Goal: Task Accomplishment & Management: Complete application form

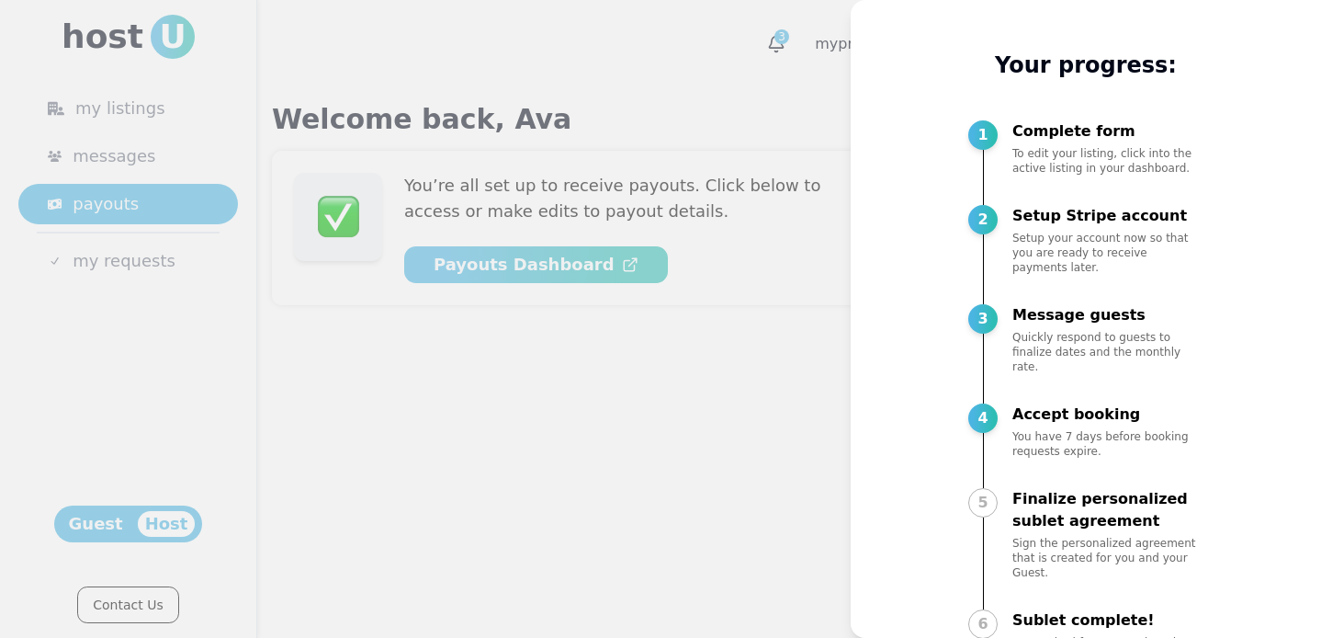
scroll to position [50, 0]
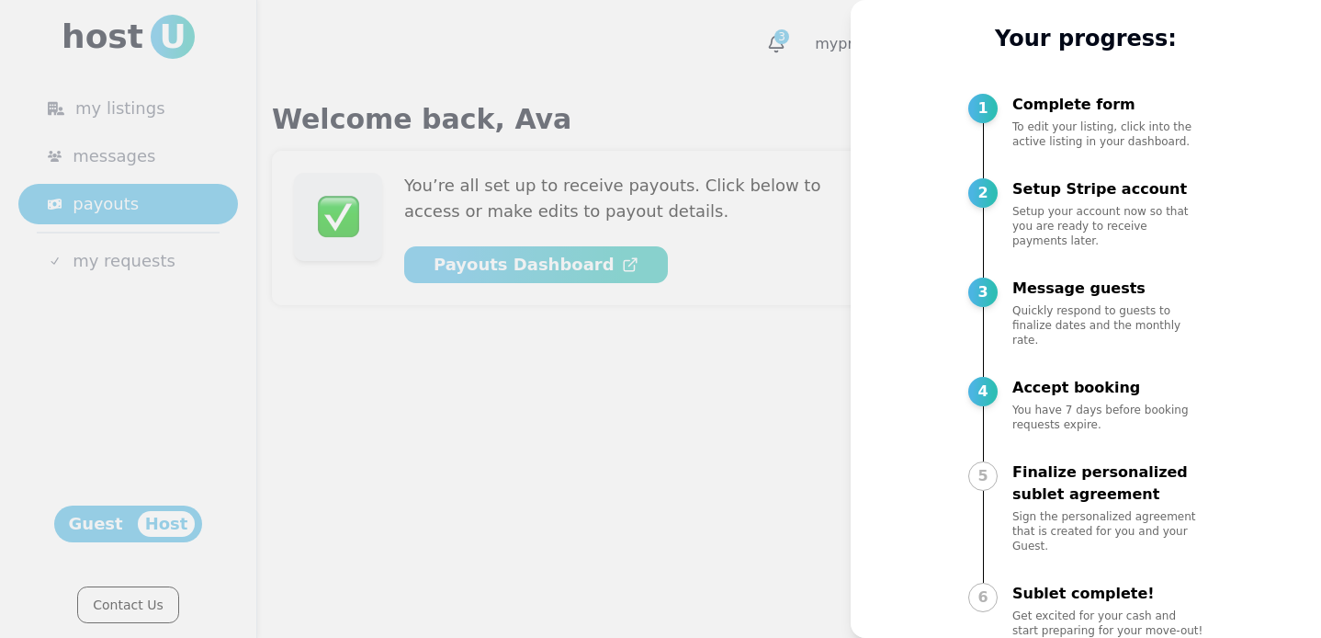
click at [678, 469] on div at bounding box center [660, 319] width 1321 height 638
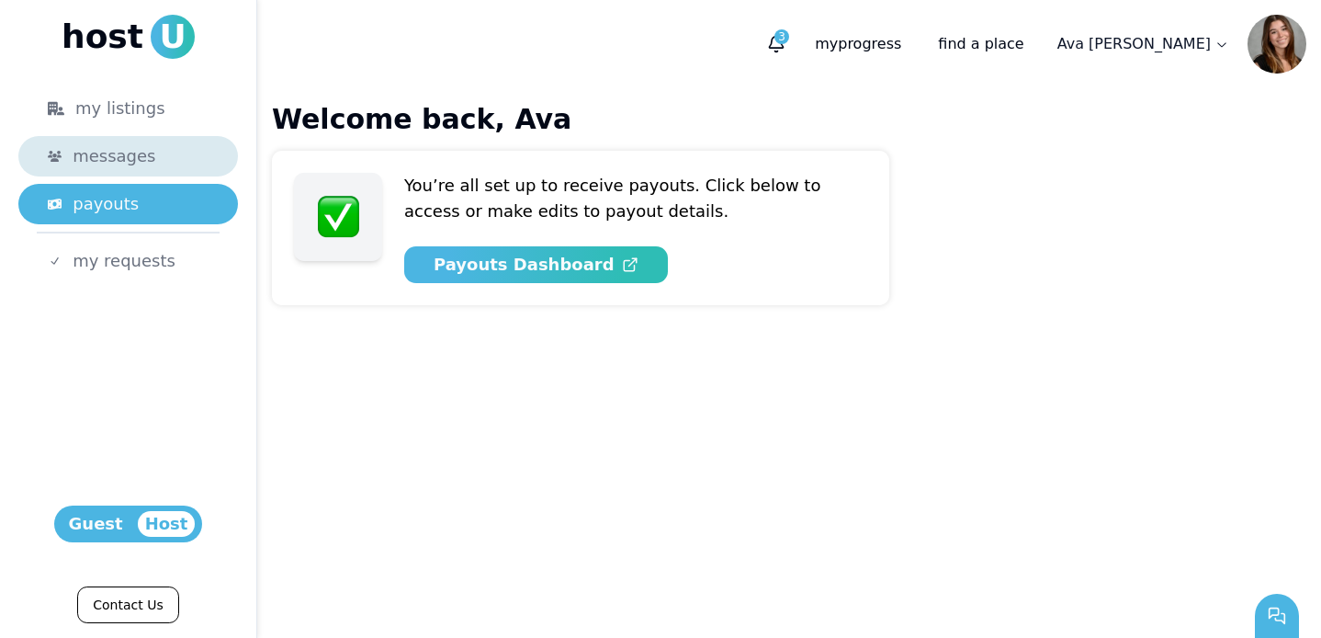
click at [128, 158] on span "messages" at bounding box center [114, 156] width 83 height 26
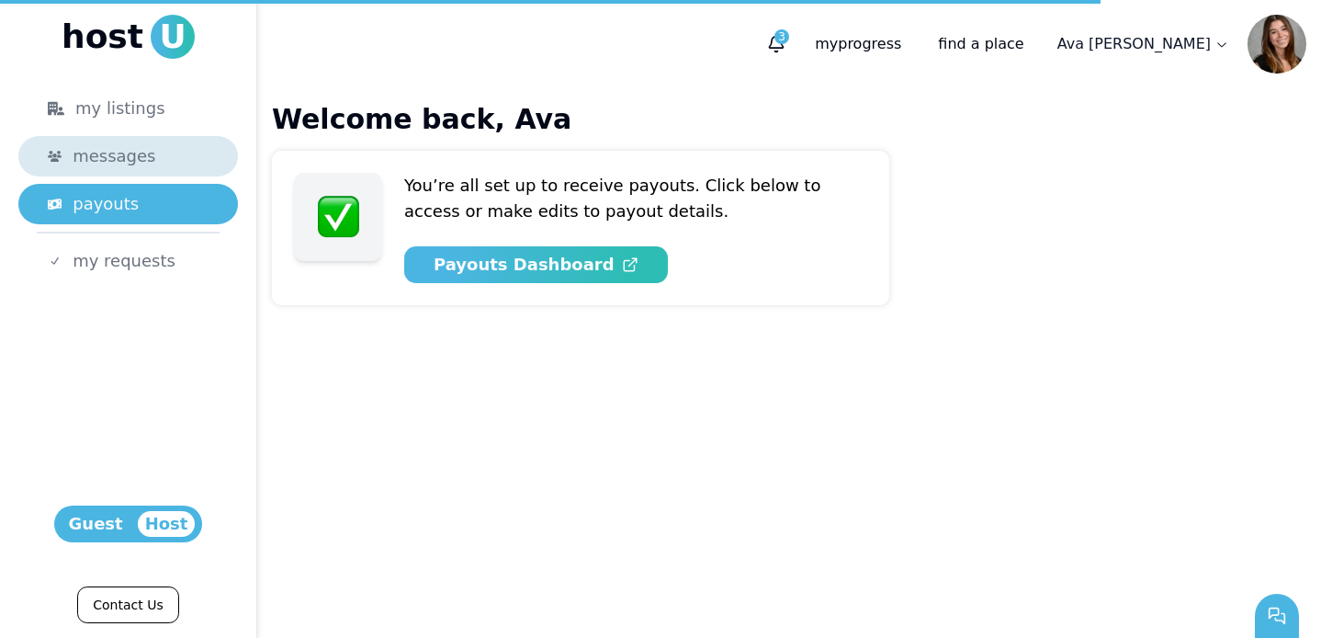
click at [91, 155] on span "messages" at bounding box center [114, 156] width 83 height 26
click at [702, 467] on main "Welcome back, Ava Set up complete! You’re all set up to receive payouts. Click …" at bounding box center [789, 362] width 1064 height 549
click at [785, 43] on icon "button" at bounding box center [776, 44] width 18 height 18
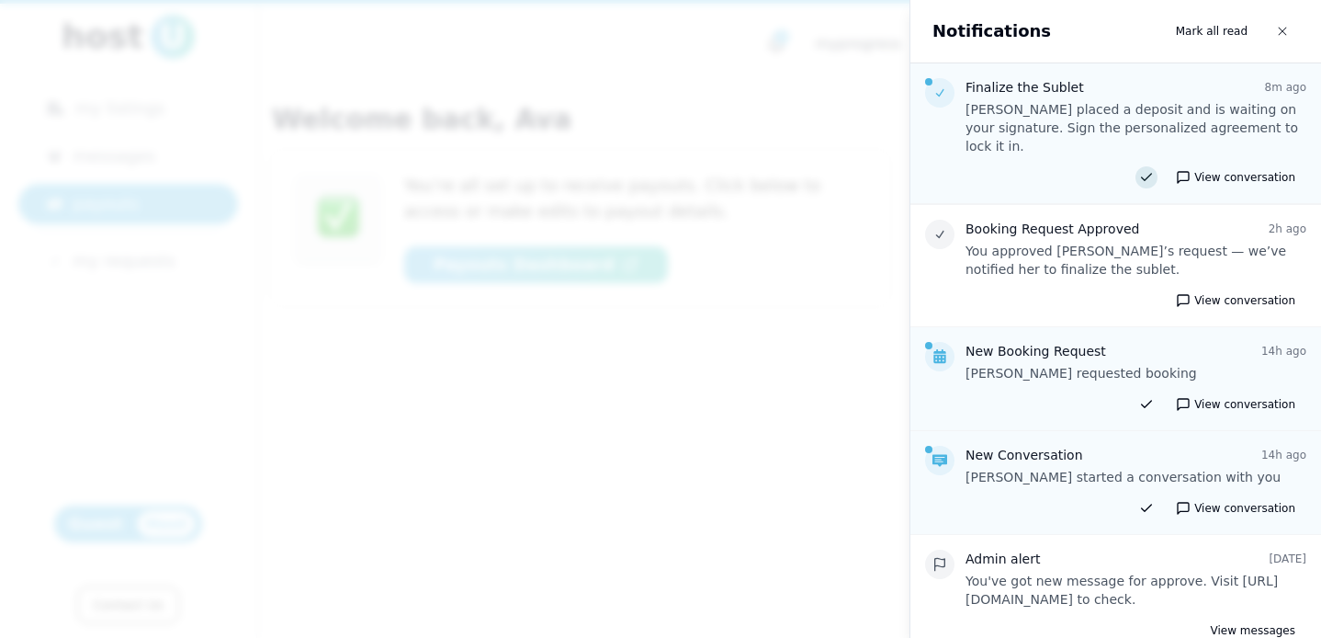
click at [1150, 170] on icon at bounding box center [1146, 177] width 15 height 15
click at [791, 382] on div at bounding box center [660, 319] width 1321 height 638
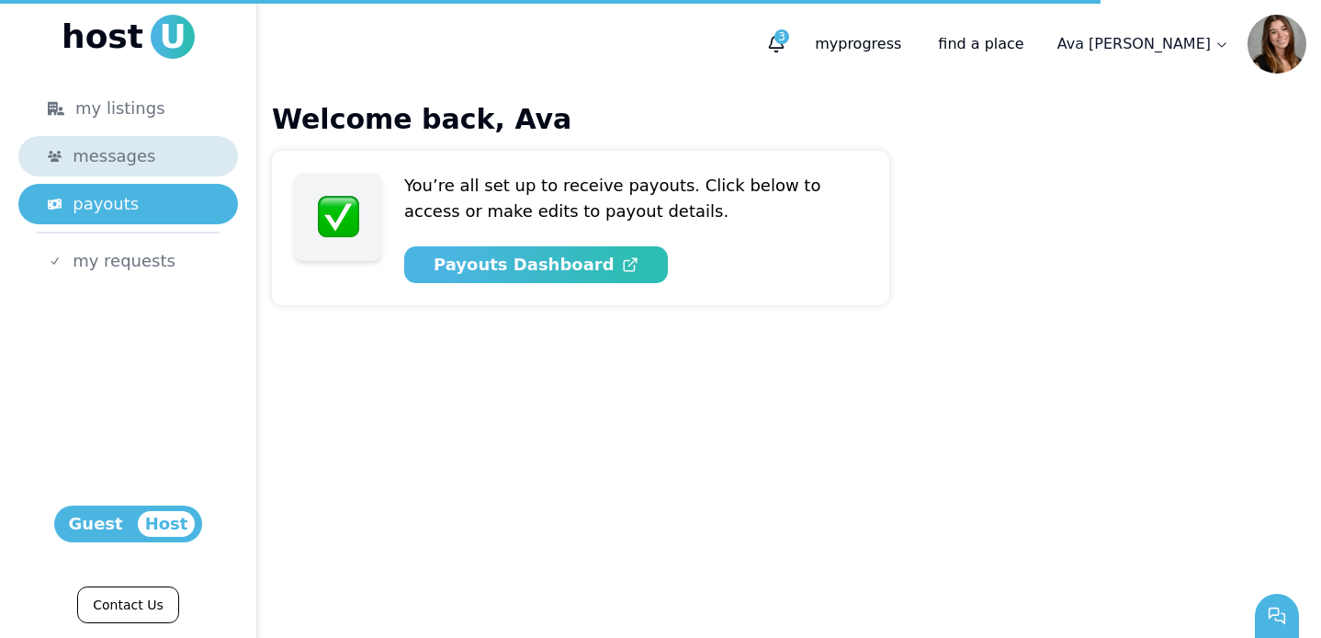
click at [95, 173] on link "messages" at bounding box center [128, 156] width 220 height 40
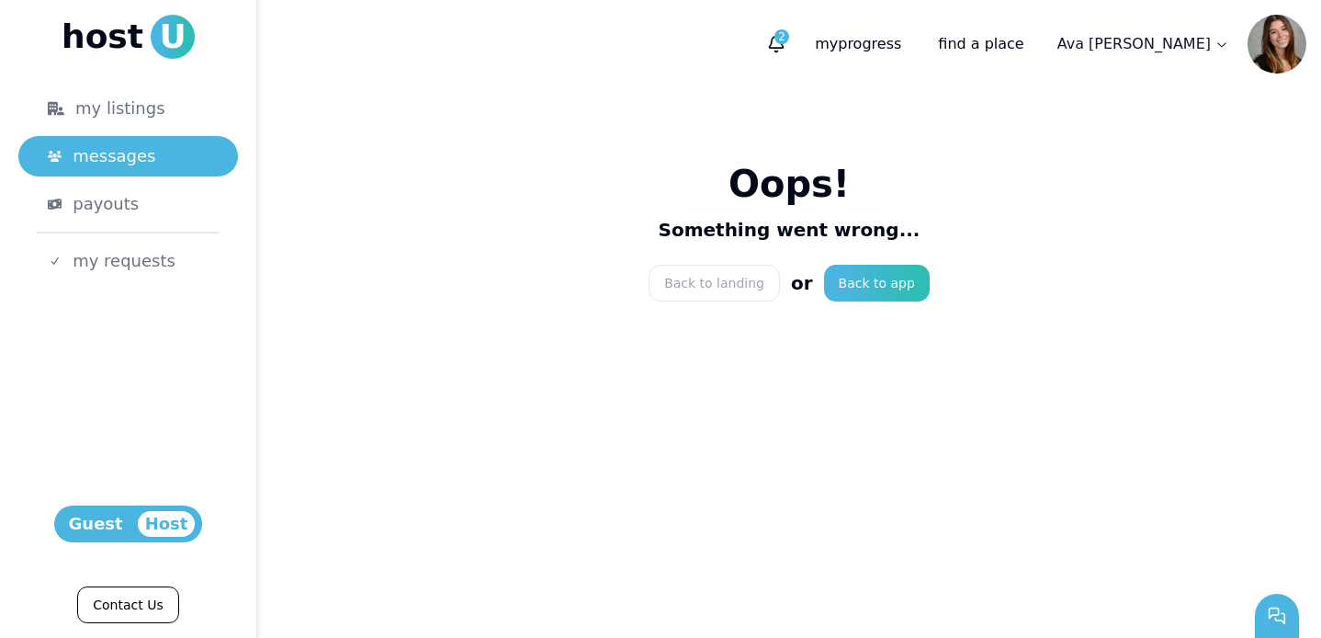
click at [762, 263] on div "Oops! Something went wrong... Back to landing or Back to app" at bounding box center [789, 231] width 1064 height 287
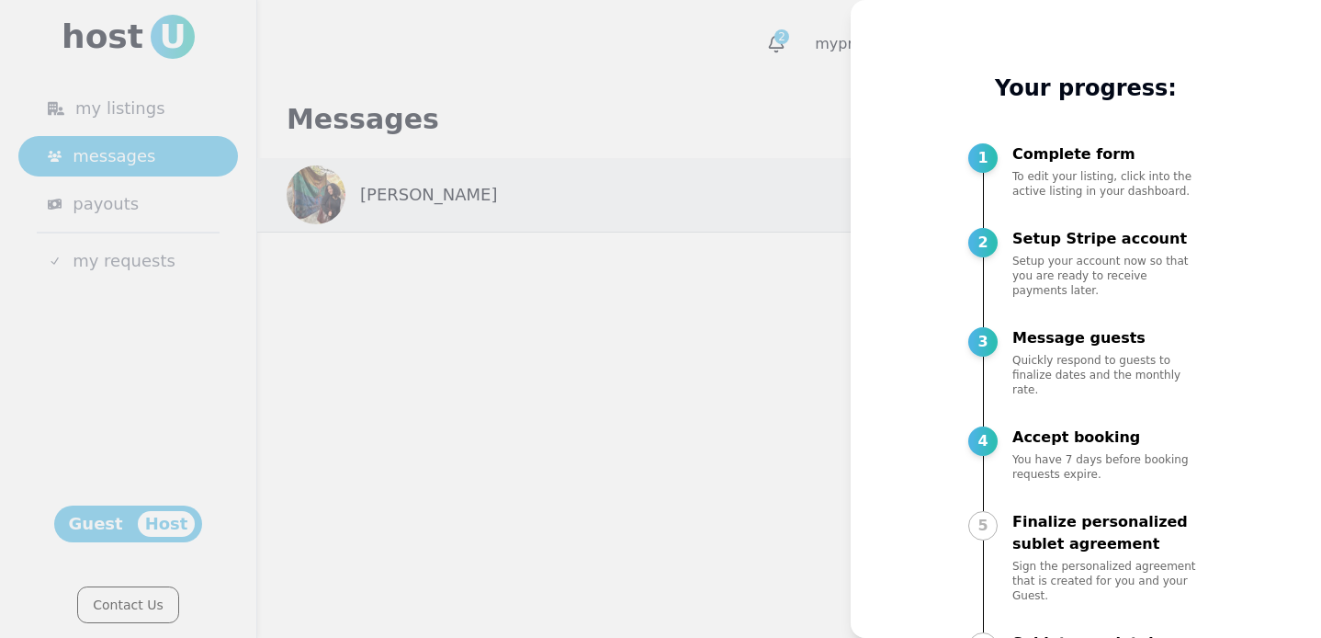
click at [550, 455] on div at bounding box center [660, 319] width 1321 height 638
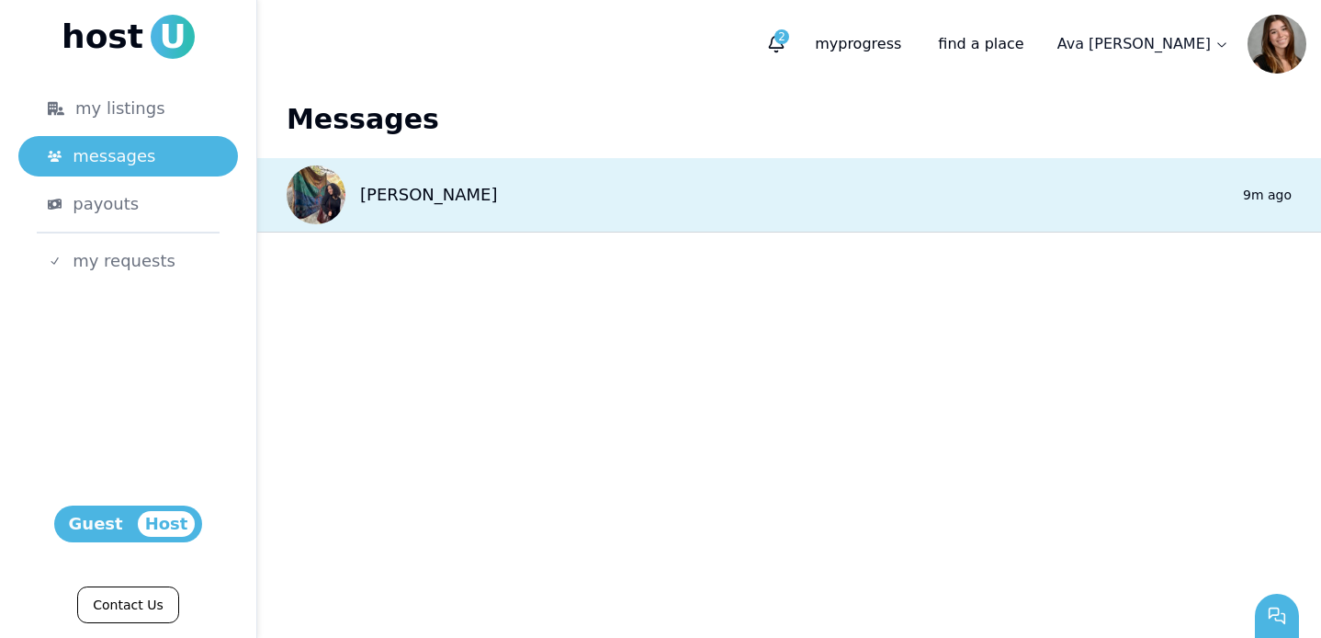
click at [750, 193] on div "Sarah 0 9m ago" at bounding box center [789, 195] width 1064 height 74
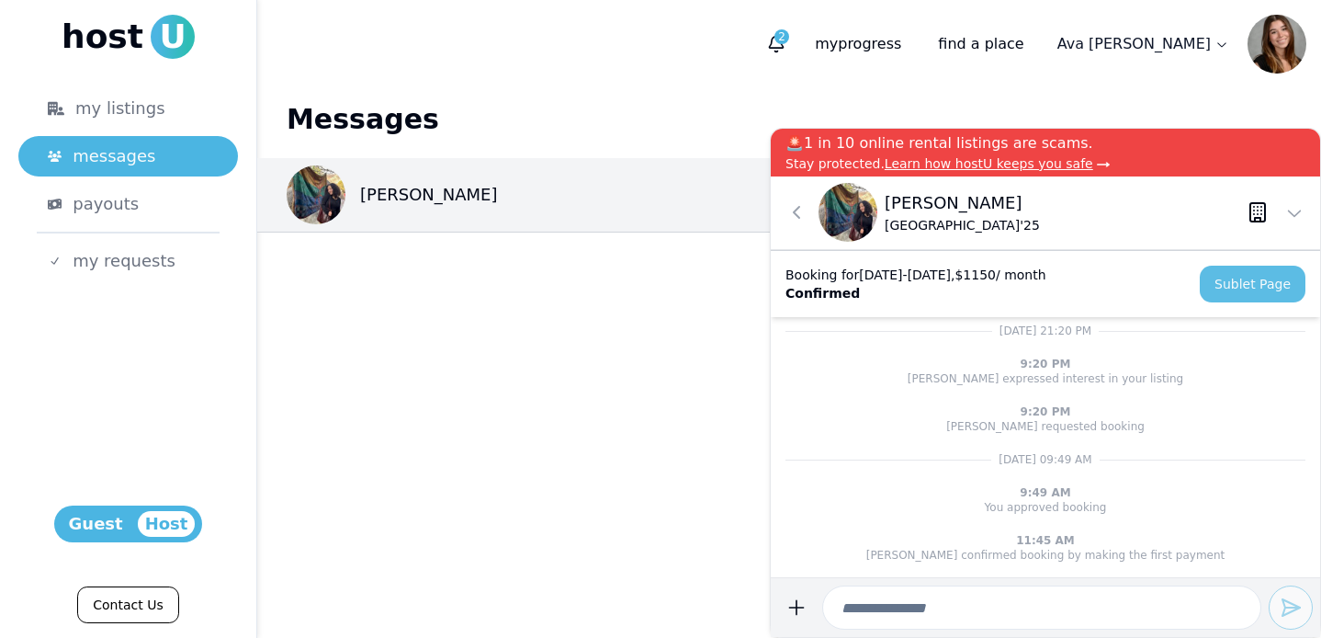
click at [1230, 283] on link "Sublet Page" at bounding box center [1253, 284] width 106 height 37
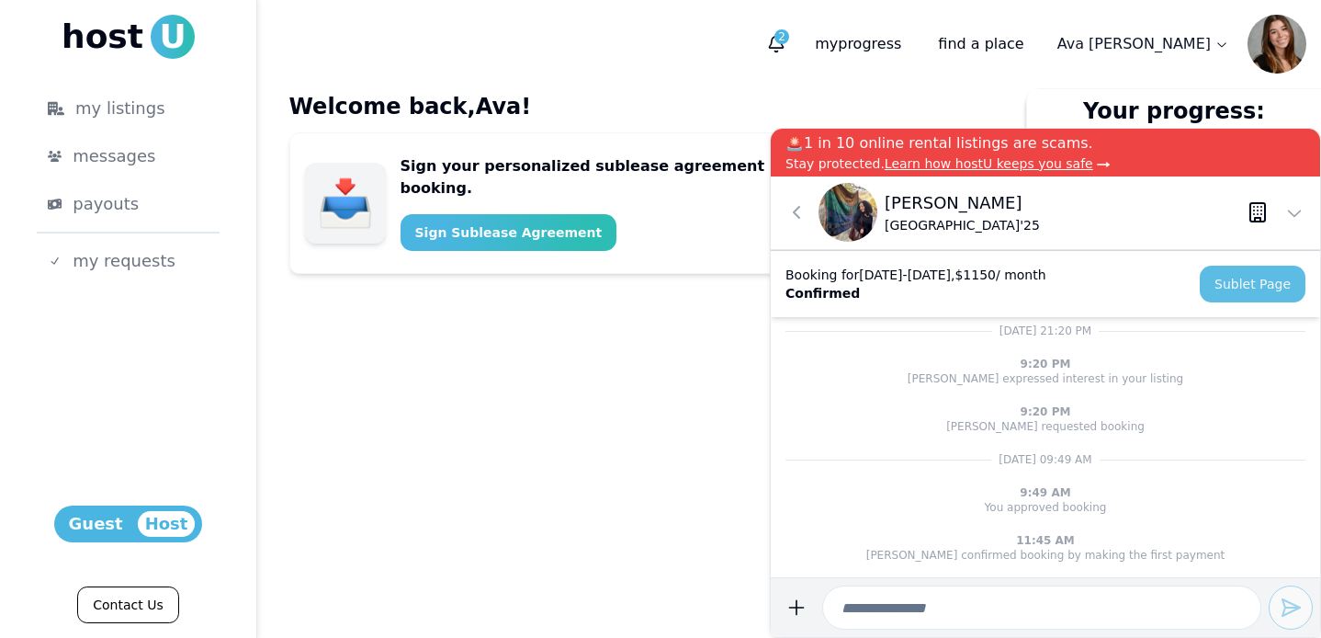
click at [1221, 288] on link "Sublet Page" at bounding box center [1253, 284] width 106 height 37
click at [502, 392] on div "Welcome back, Ava ! Sign your personalized sublease agreement now to finalize y…" at bounding box center [642, 418] width 735 height 660
click at [1287, 207] on icon at bounding box center [1294, 212] width 22 height 22
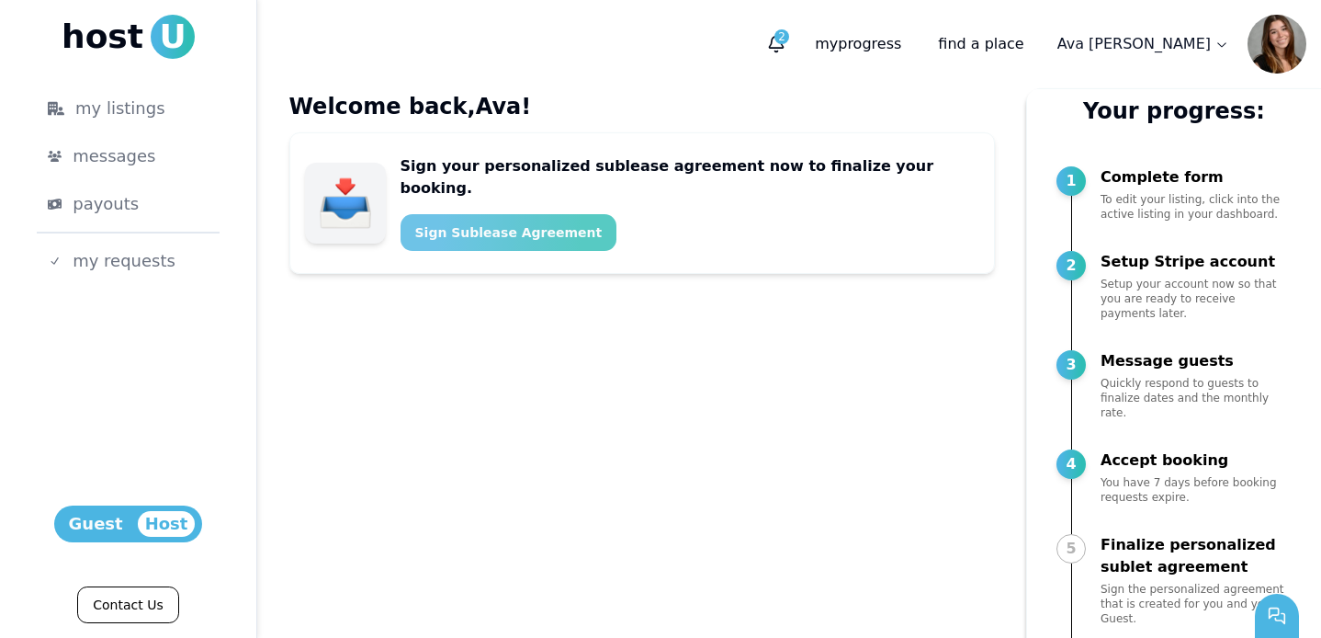
click at [573, 223] on div "Sign Sublease Agreement" at bounding box center [508, 232] width 187 height 18
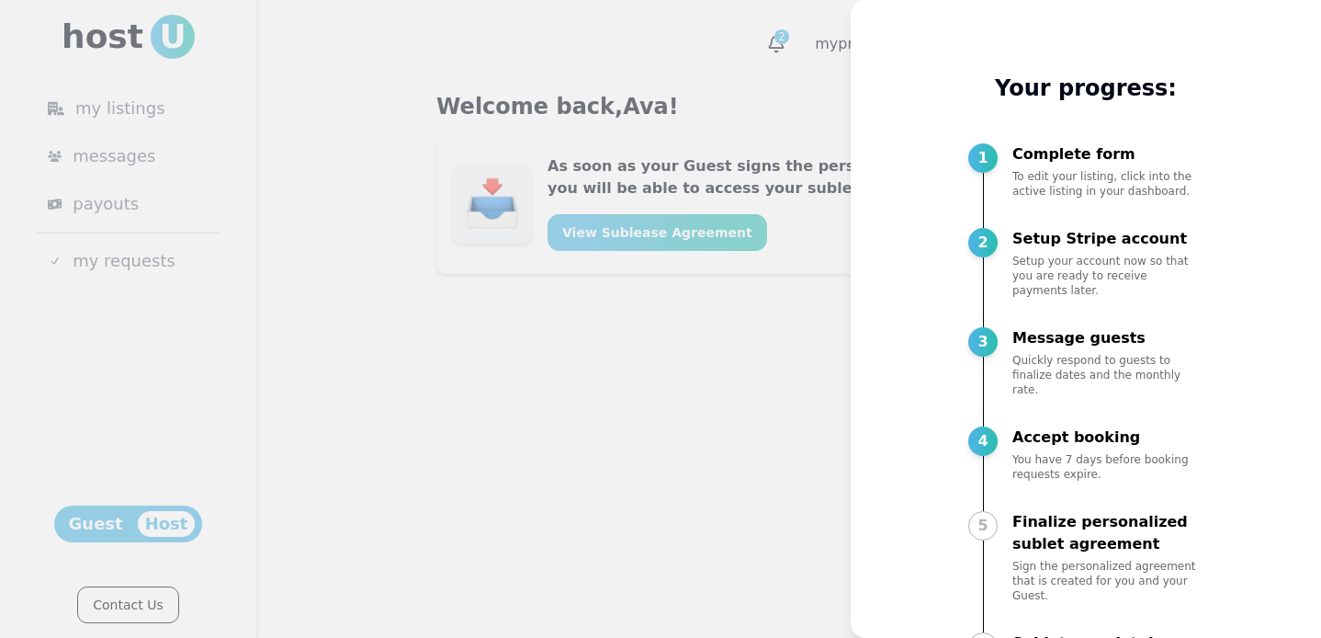
click at [762, 403] on div at bounding box center [660, 319] width 1321 height 638
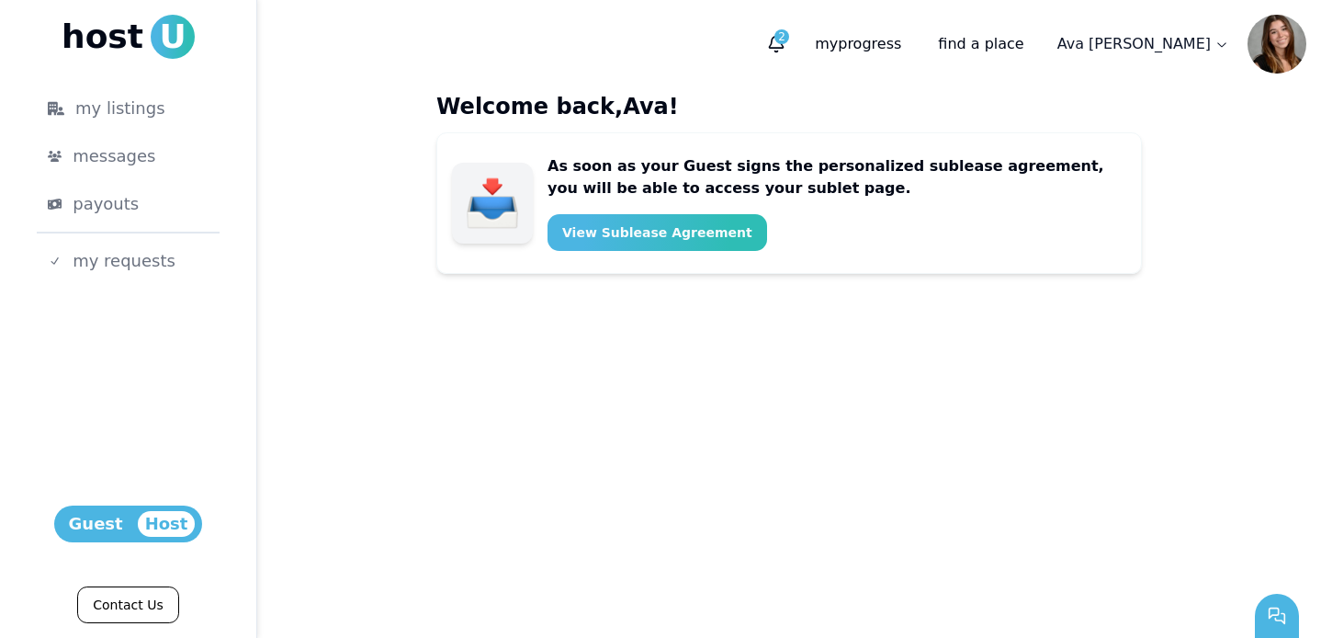
click at [662, 263] on div "As soon as your Guest signs the personalized sublease agreement, you will be ab…" at bounding box center [789, 202] width 706 height 141
click at [661, 246] on button "View Sublease Agreement" at bounding box center [658, 232] width 220 height 37
